Goal: Transaction & Acquisition: Purchase product/service

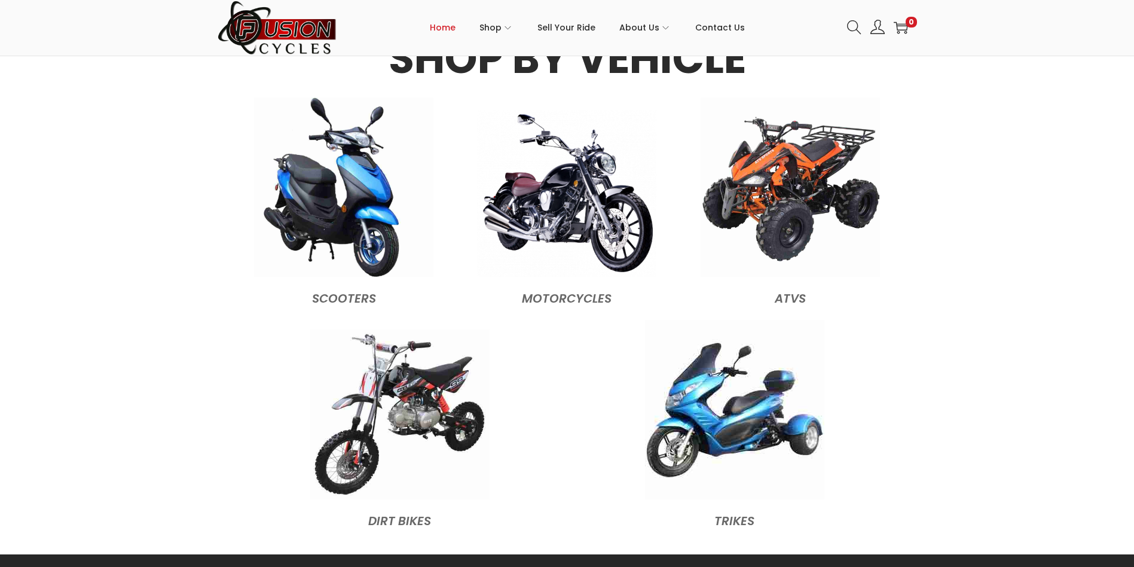
scroll to position [1195, 0]
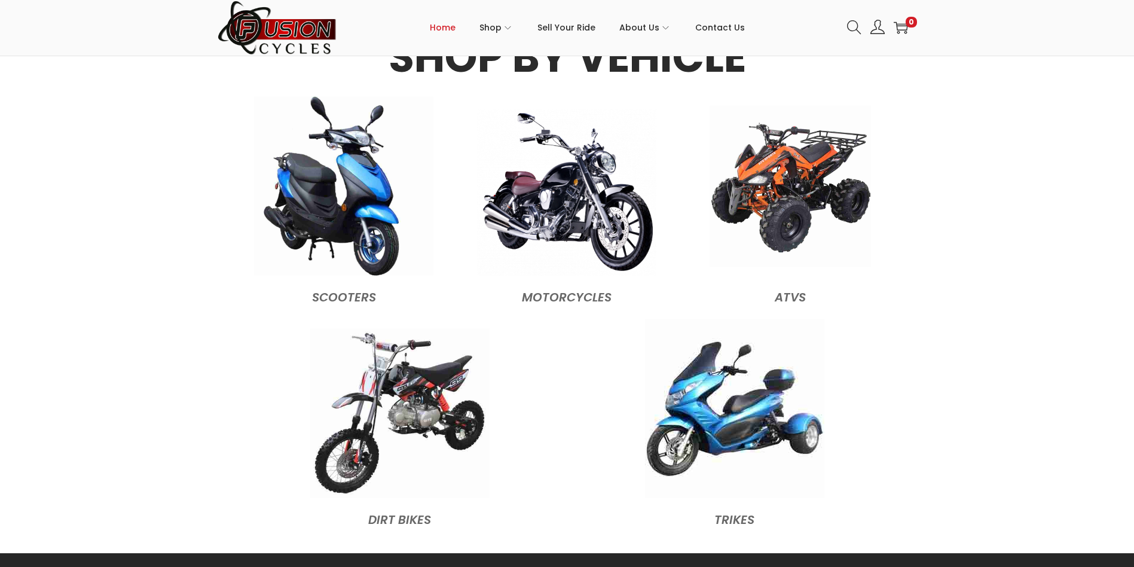
click at [794, 173] on img at bounding box center [789, 185] width 161 height 161
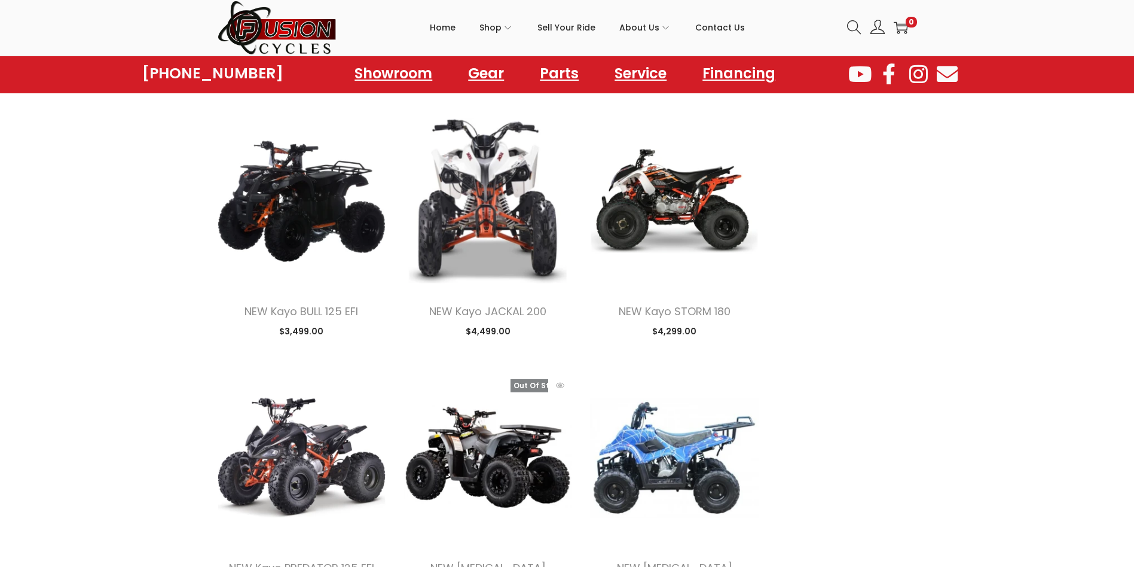
scroll to position [956, 0]
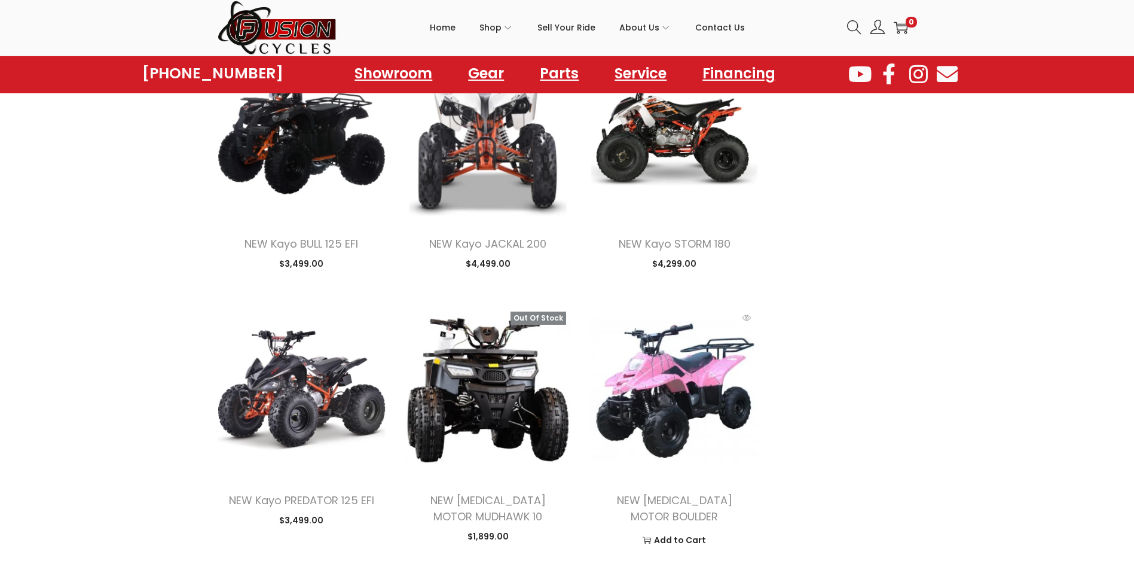
click at [640, 372] on img at bounding box center [674, 389] width 169 height 169
click at [639, 372] on img at bounding box center [674, 389] width 169 height 169
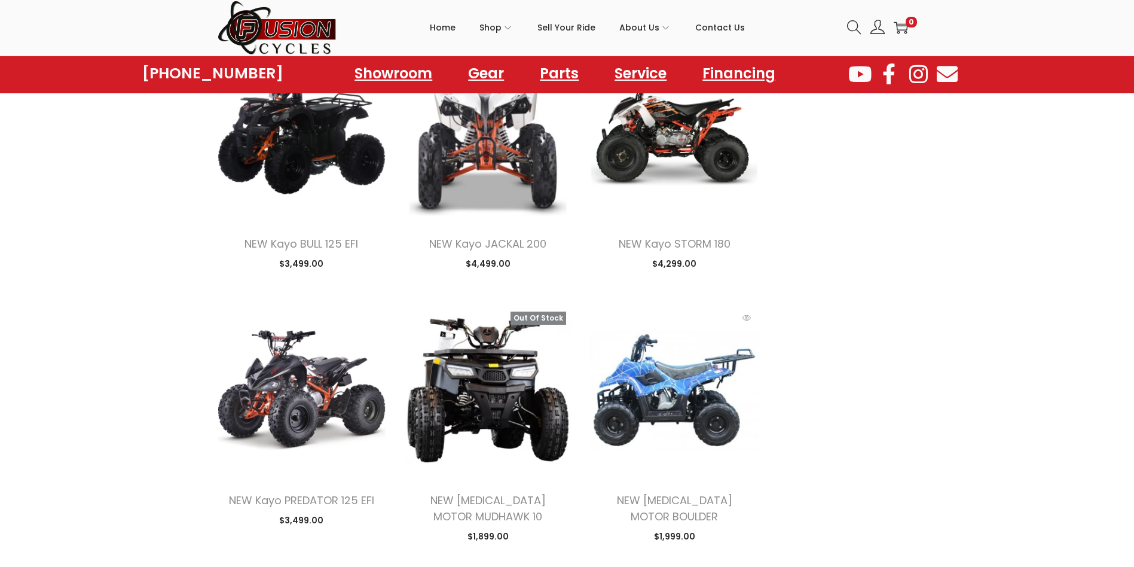
scroll to position [988, 0]
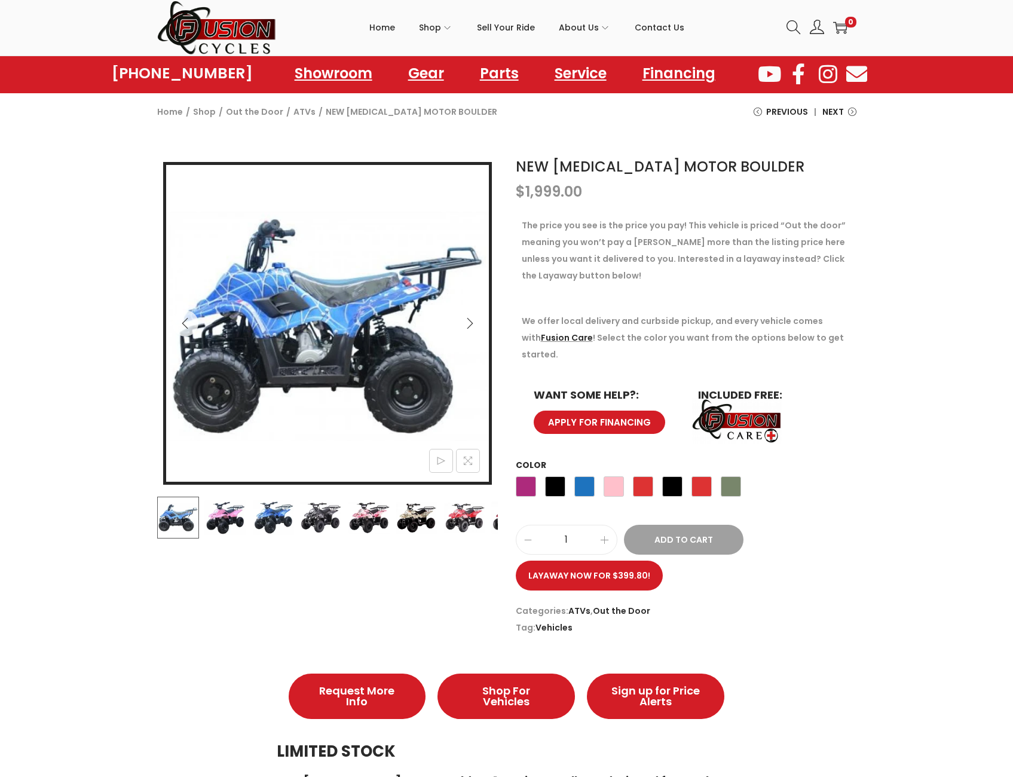
click at [473, 518] on img at bounding box center [464, 518] width 42 height 42
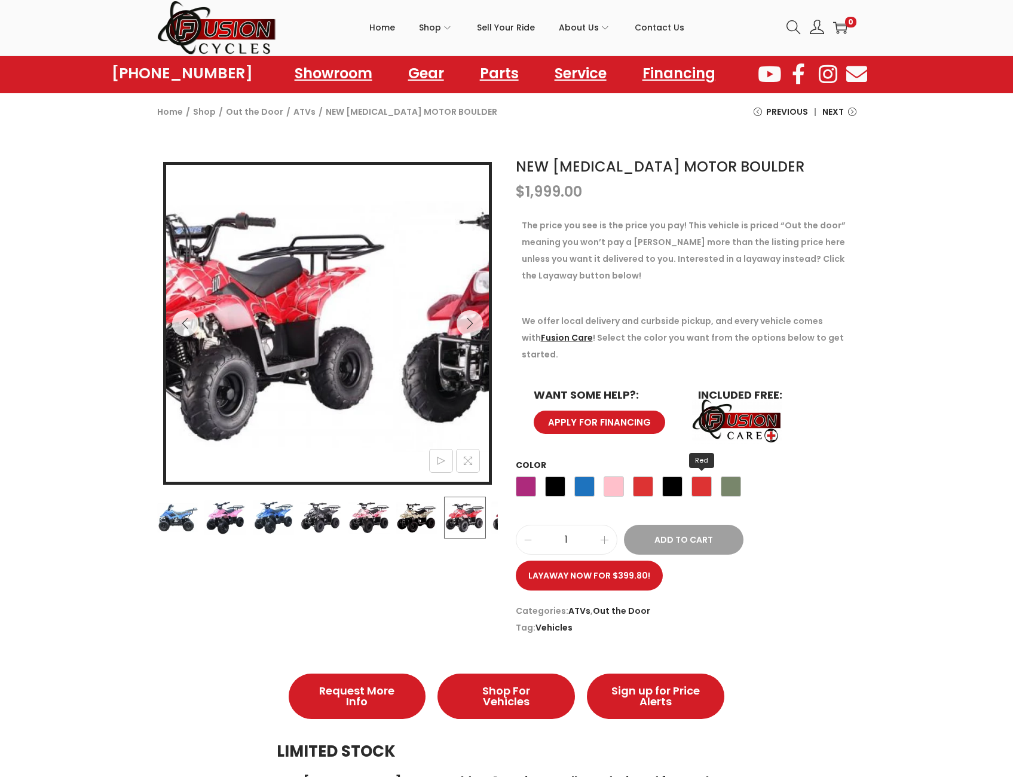
click at [693, 476] on span "Red" at bounding box center [702, 486] width 20 height 20
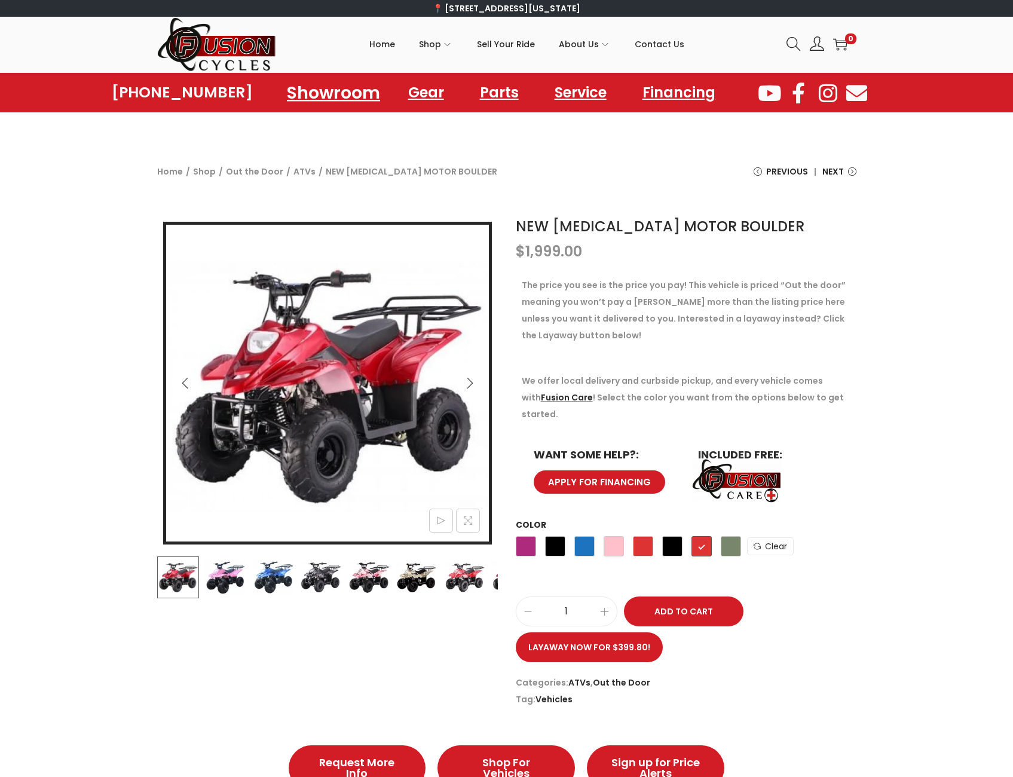
click at [357, 94] on link "Showroom" at bounding box center [334, 92] width 122 height 33
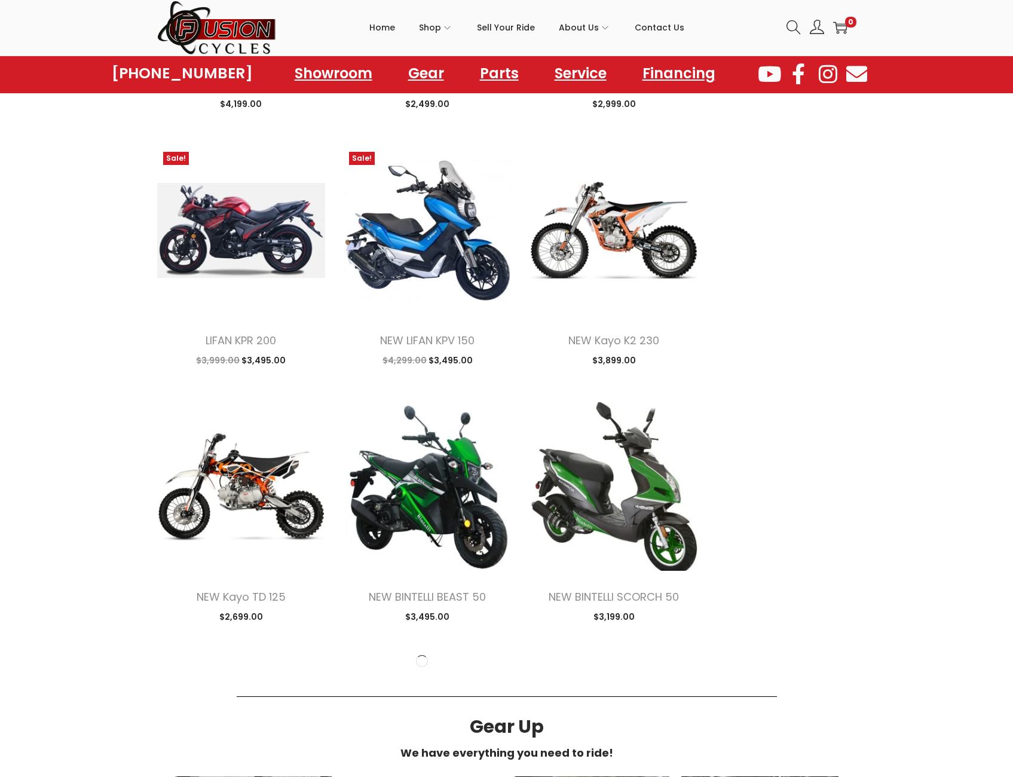
scroll to position [1136, 0]
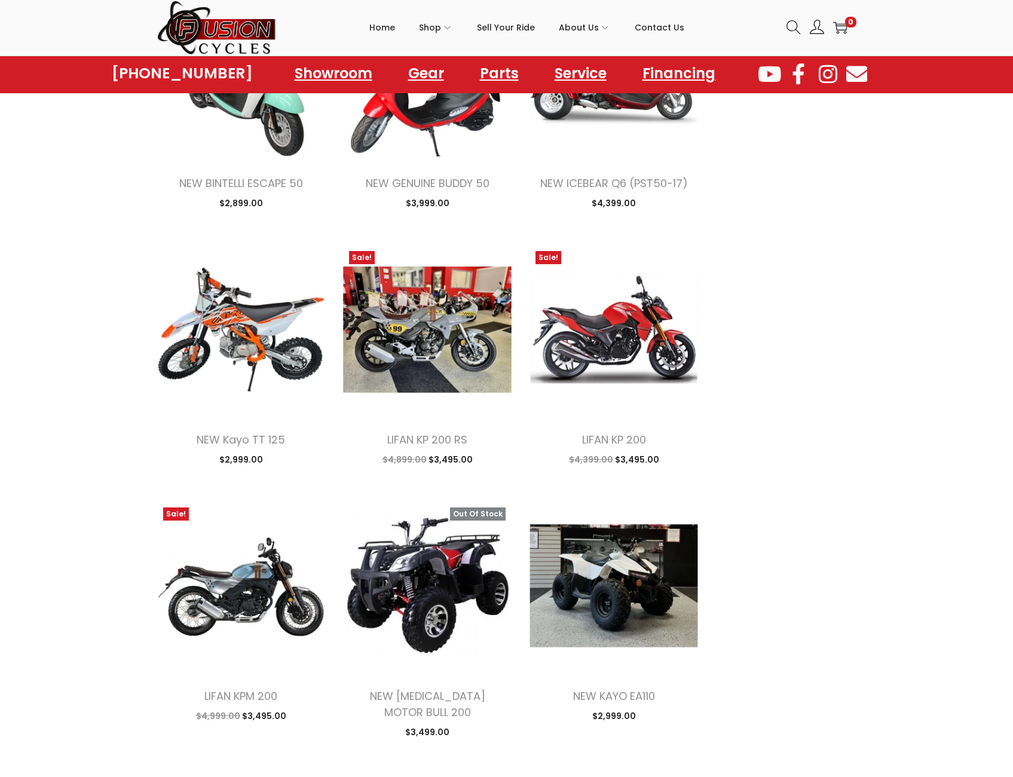
scroll to position [2451, 0]
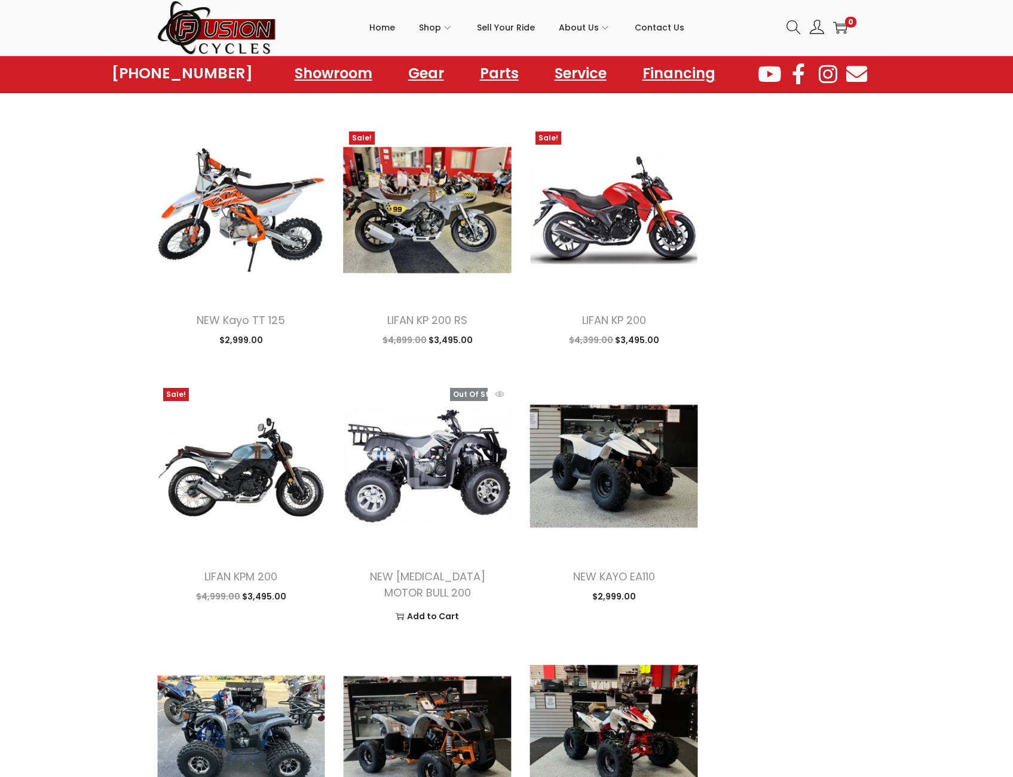
click at [438, 457] on img at bounding box center [427, 466] width 169 height 169
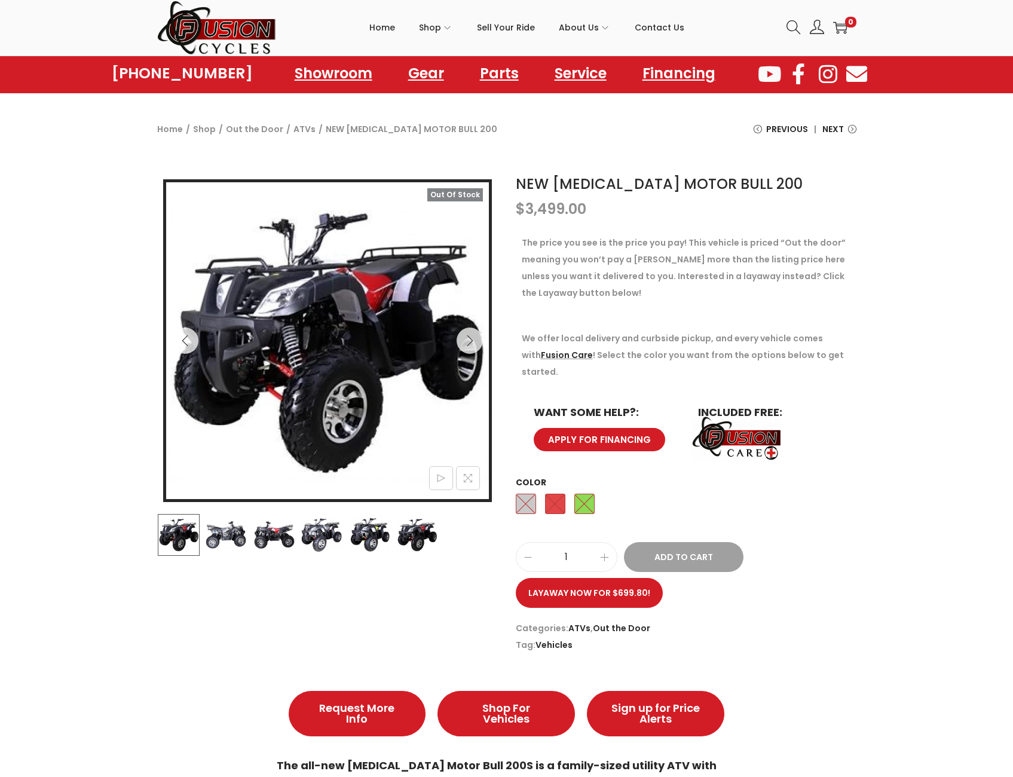
scroll to position [239, 0]
